Goal: Information Seeking & Learning: Find specific fact

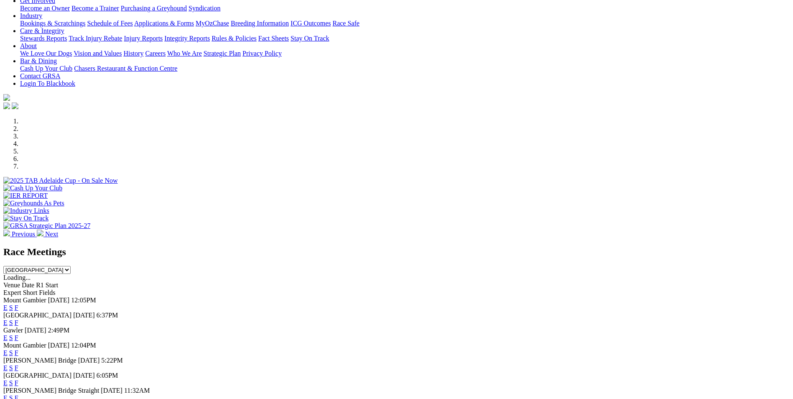
scroll to position [167, 0]
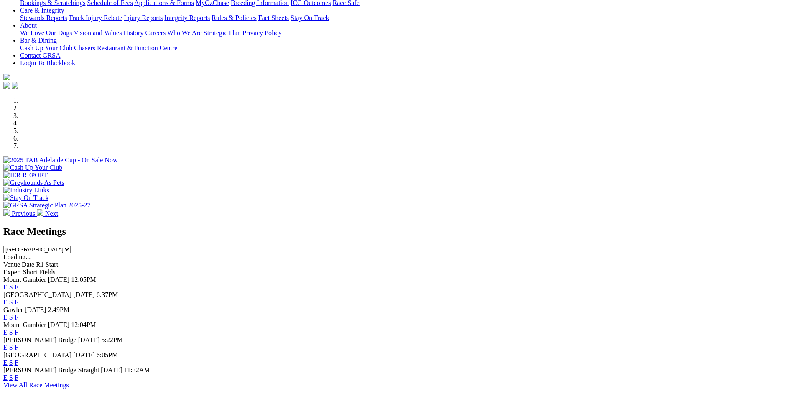
click at [18, 328] on link "F" at bounding box center [17, 331] width 4 height 7
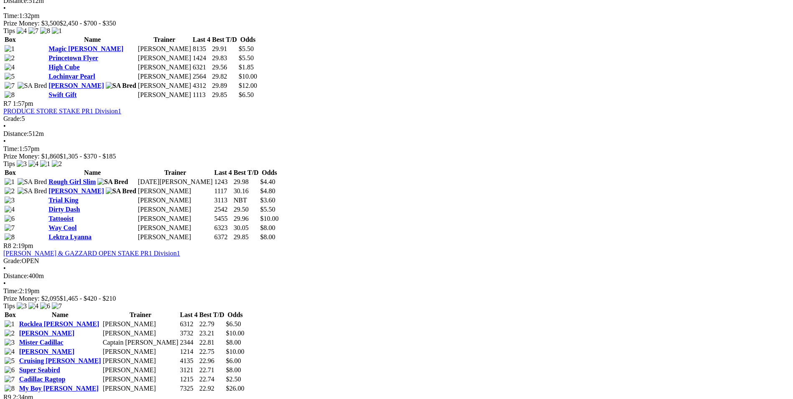
scroll to position [1128, 0]
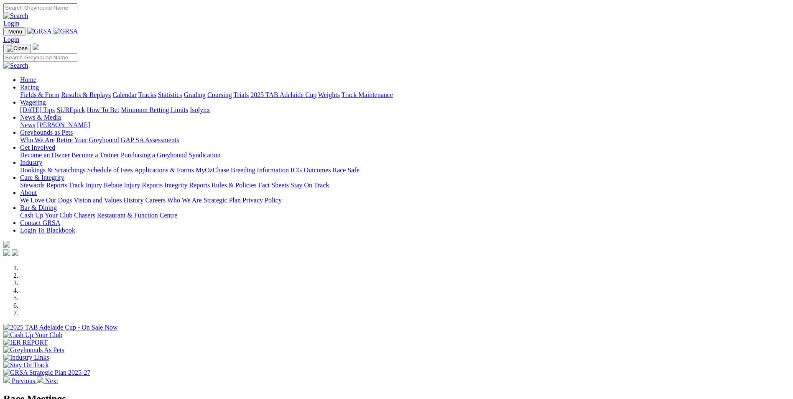
click at [111, 91] on link "Results & Replays" at bounding box center [86, 94] width 50 height 7
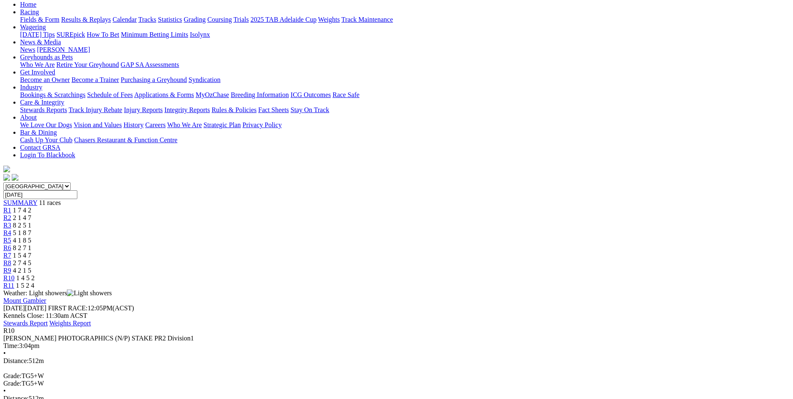
scroll to position [125, 0]
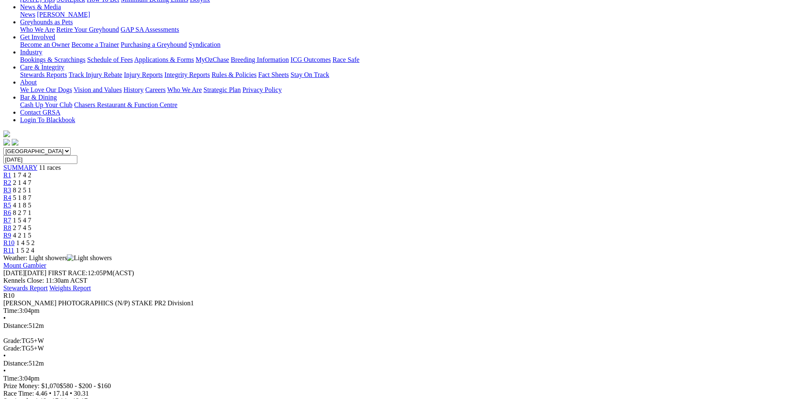
click at [14, 246] on link "R11" at bounding box center [8, 249] width 11 height 7
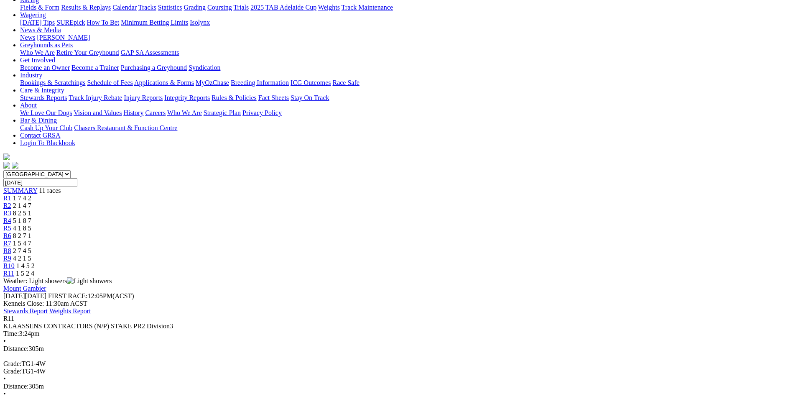
scroll to position [84, 0]
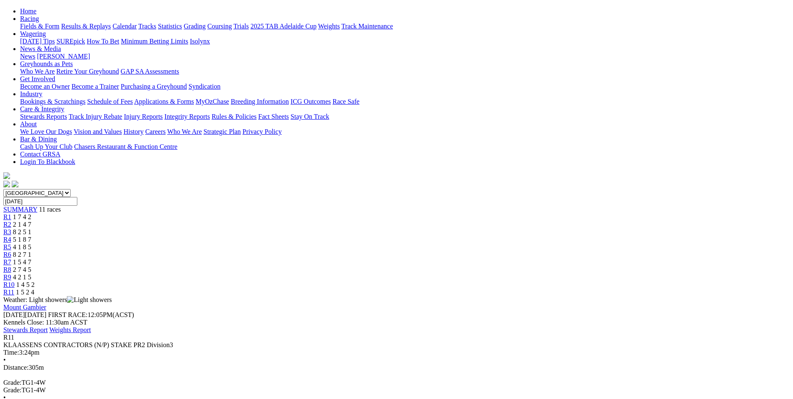
click at [15, 281] on span "R10" at bounding box center [8, 284] width 11 height 7
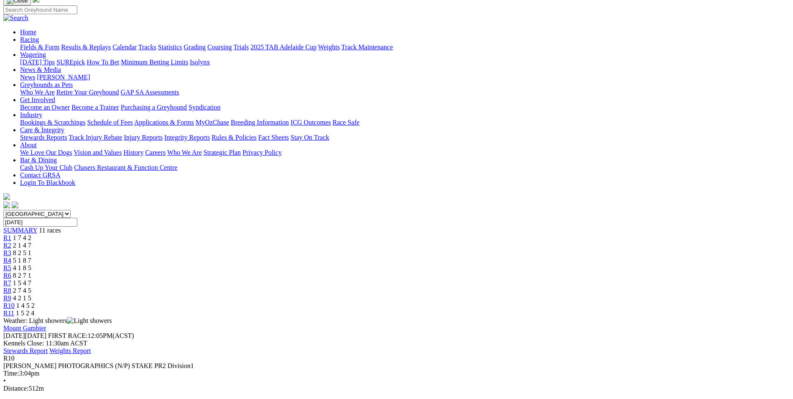
scroll to position [84, 0]
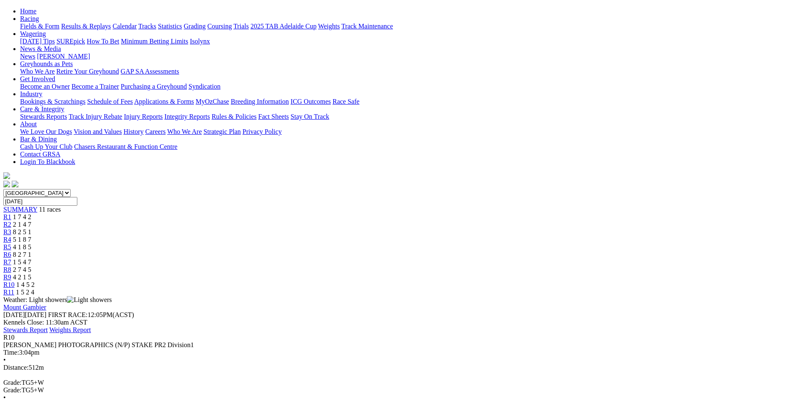
click at [11, 273] on span "R9" at bounding box center [7, 276] width 8 height 7
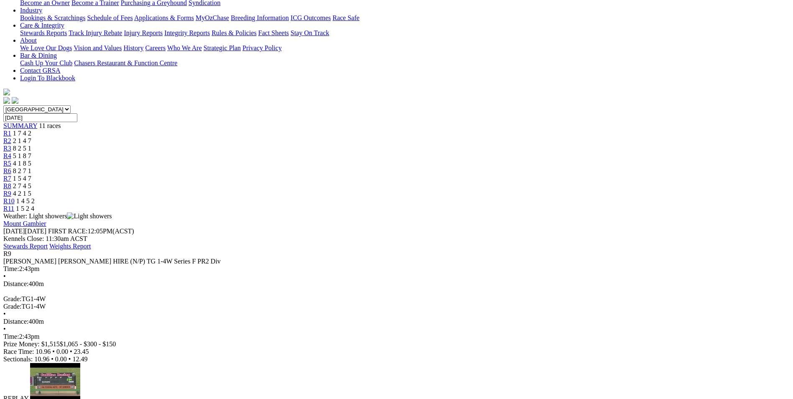
scroll to position [125, 0]
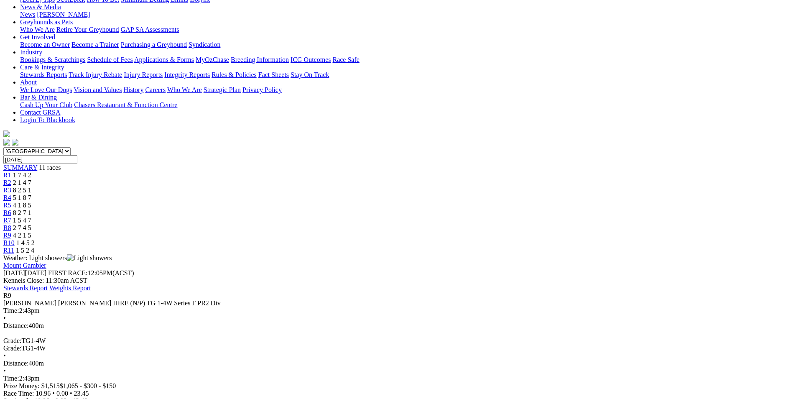
click at [11, 224] on span "R8" at bounding box center [7, 227] width 8 height 7
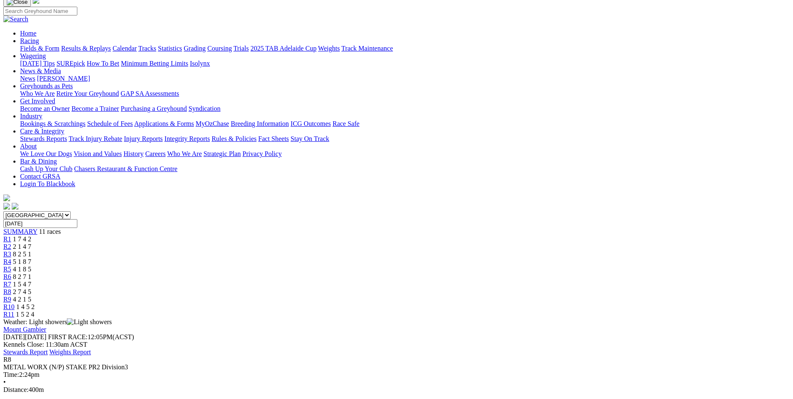
scroll to position [84, 0]
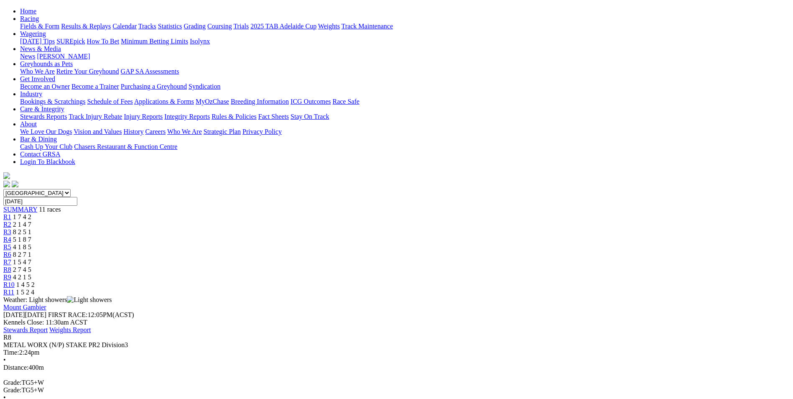
click at [11, 258] on link "R7" at bounding box center [7, 261] width 8 height 7
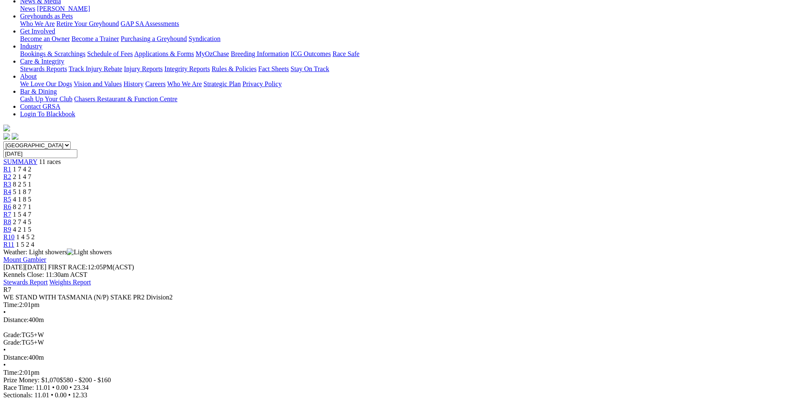
scroll to position [125, 0]
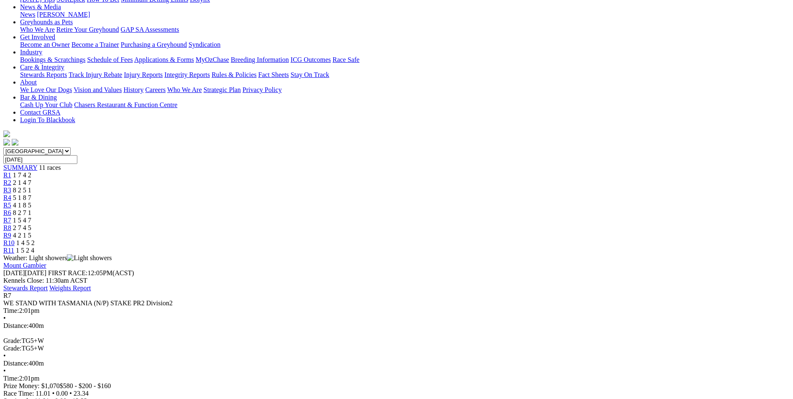
click at [427, 209] on div "R6 8 2 7 1" at bounding box center [396, 213] width 786 height 8
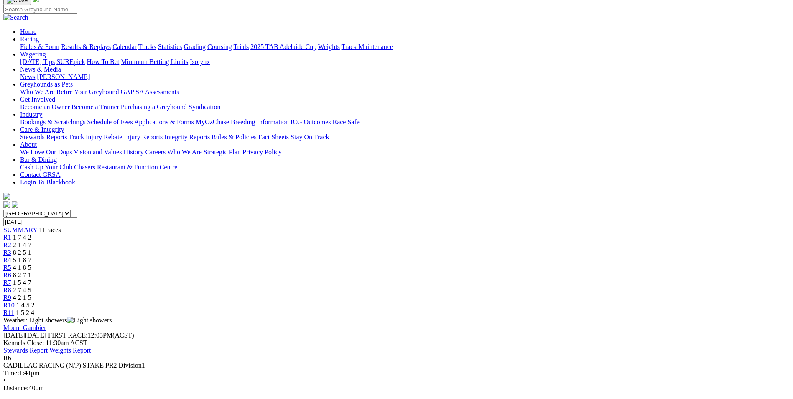
scroll to position [84, 0]
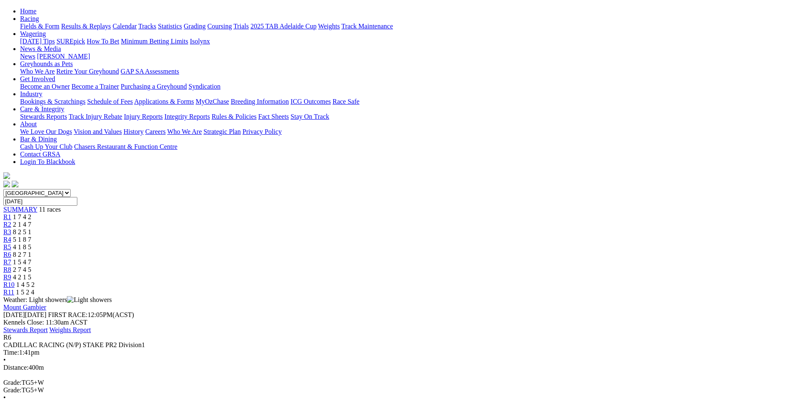
click at [11, 243] on link "R5" at bounding box center [7, 246] width 8 height 7
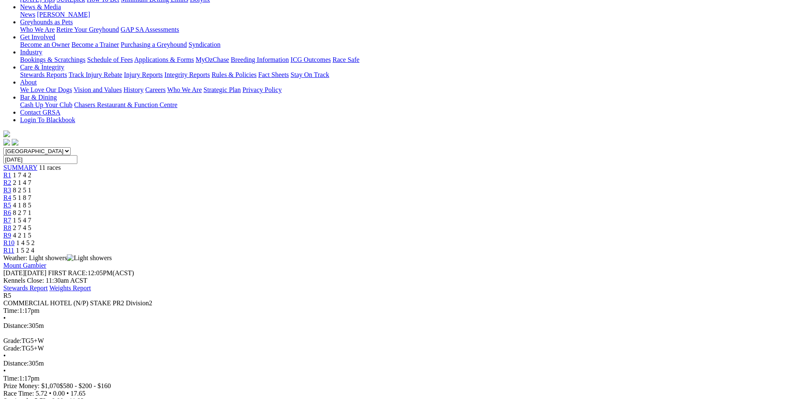
click at [11, 194] on link "R4" at bounding box center [7, 197] width 8 height 7
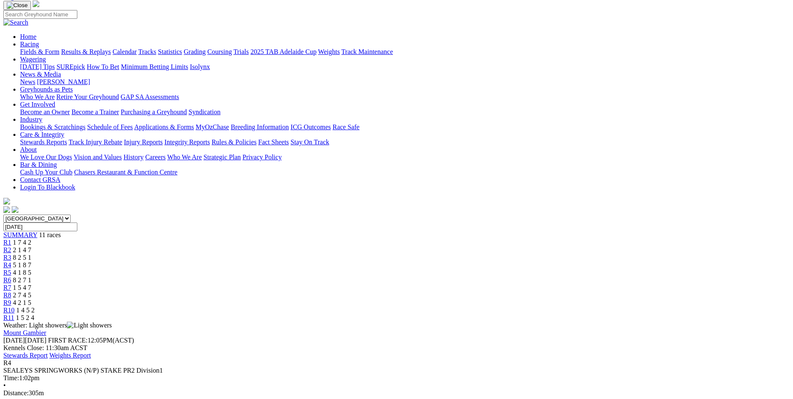
scroll to position [84, 0]
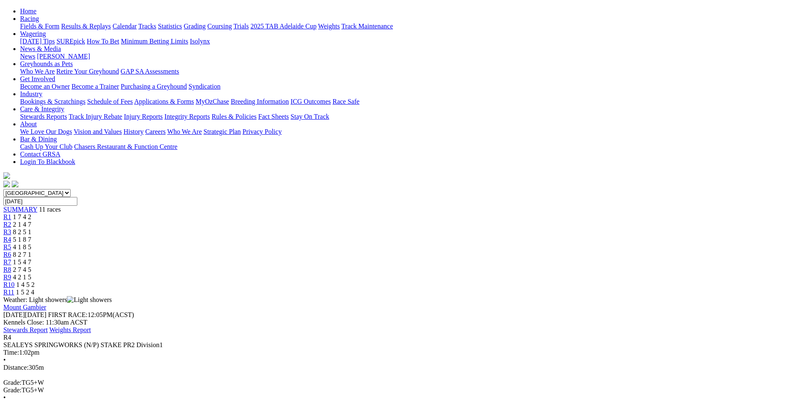
click at [11, 228] on span "R3" at bounding box center [7, 231] width 8 height 7
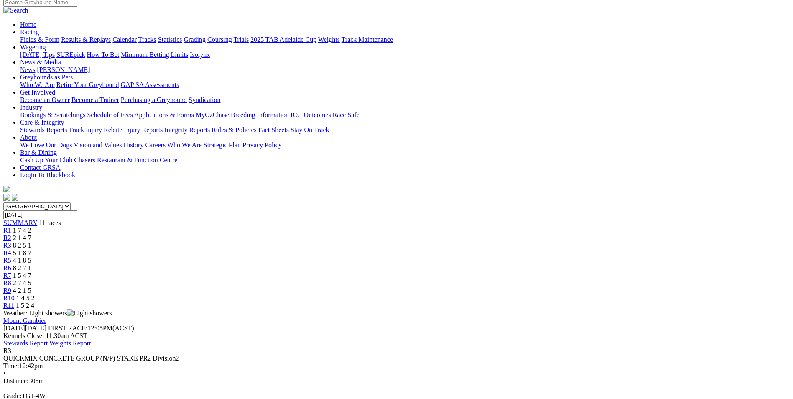
scroll to position [84, 0]
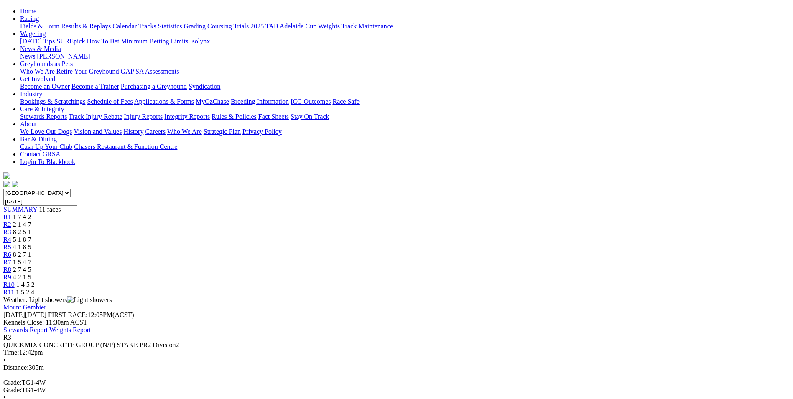
click at [11, 221] on link "R2" at bounding box center [7, 224] width 8 height 7
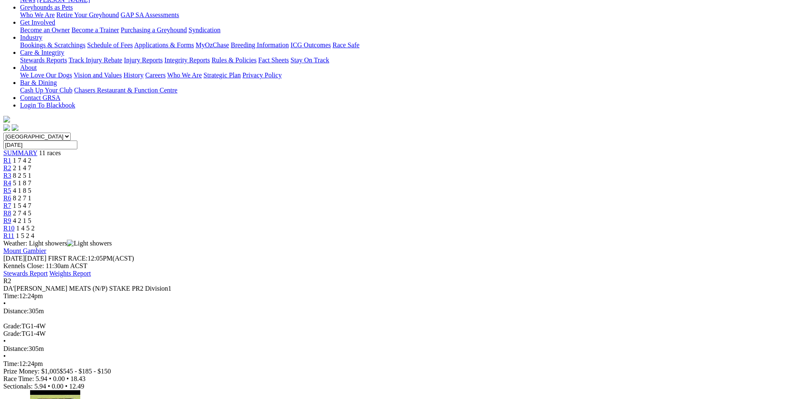
scroll to position [125, 0]
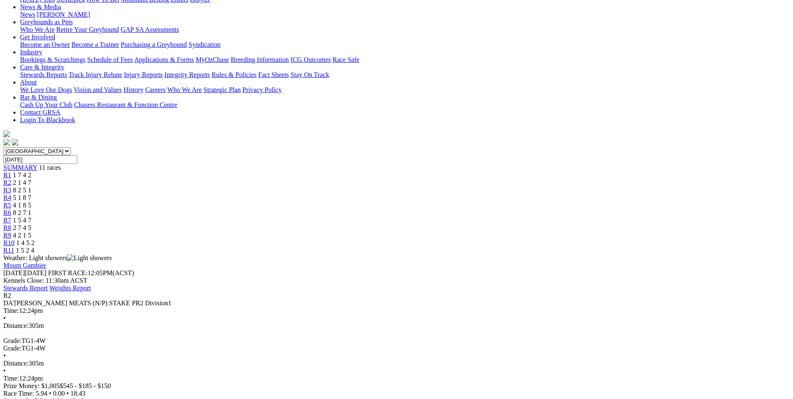
click at [11, 171] on span "R1" at bounding box center [7, 174] width 8 height 7
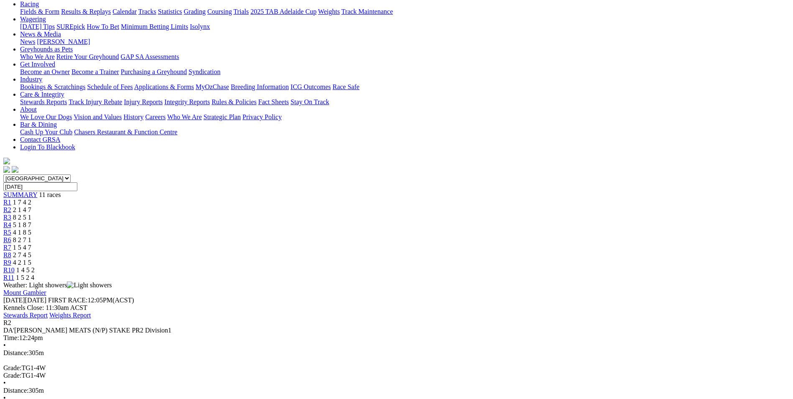
scroll to position [84, 0]
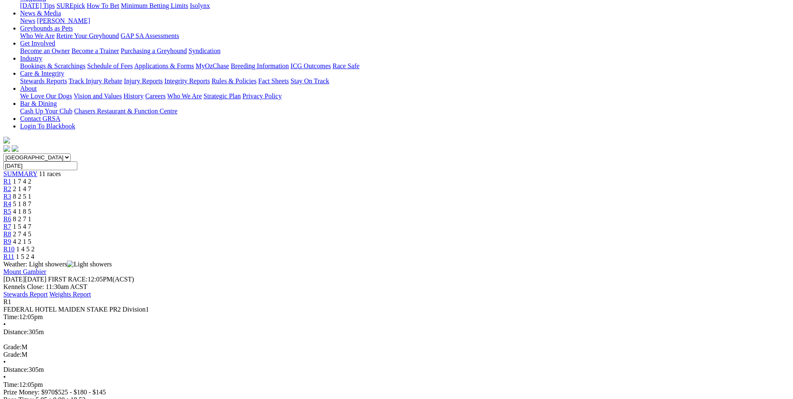
scroll to position [125, 0]
